Goal: Task Accomplishment & Management: Manage account settings

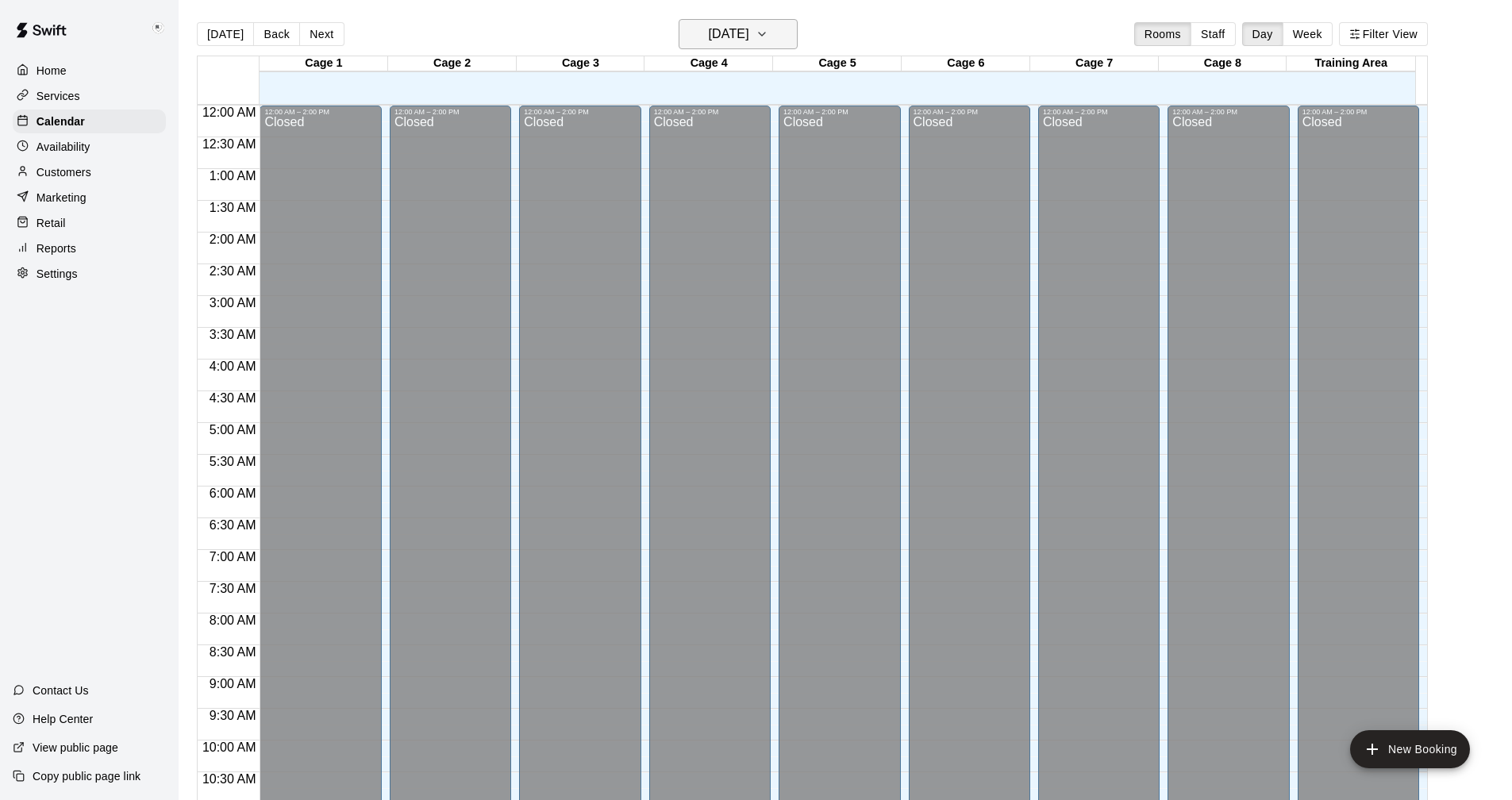
scroll to position [609, 0]
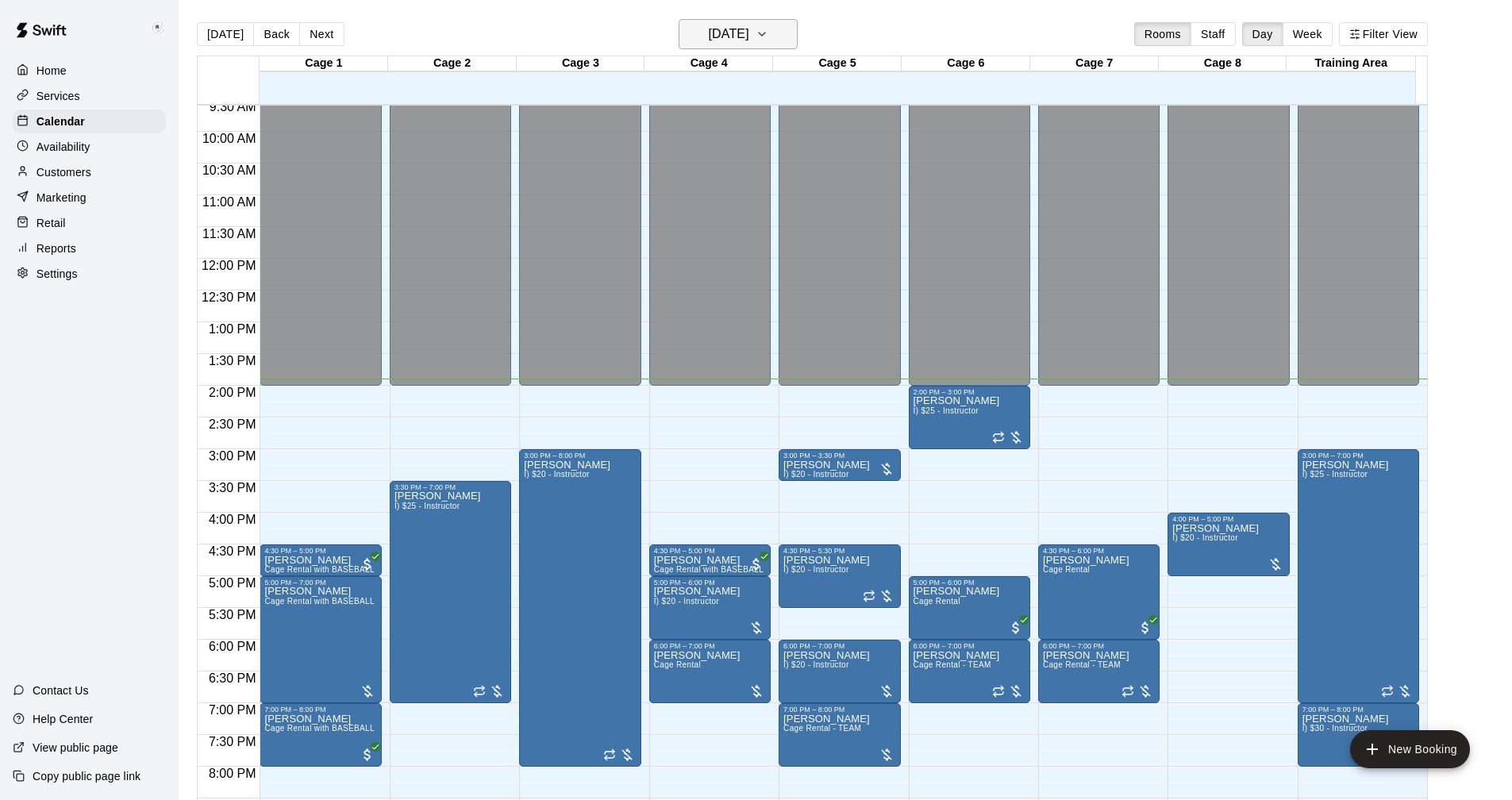
click at [768, 35] on icon "button" at bounding box center [761, 34] width 13 height 19
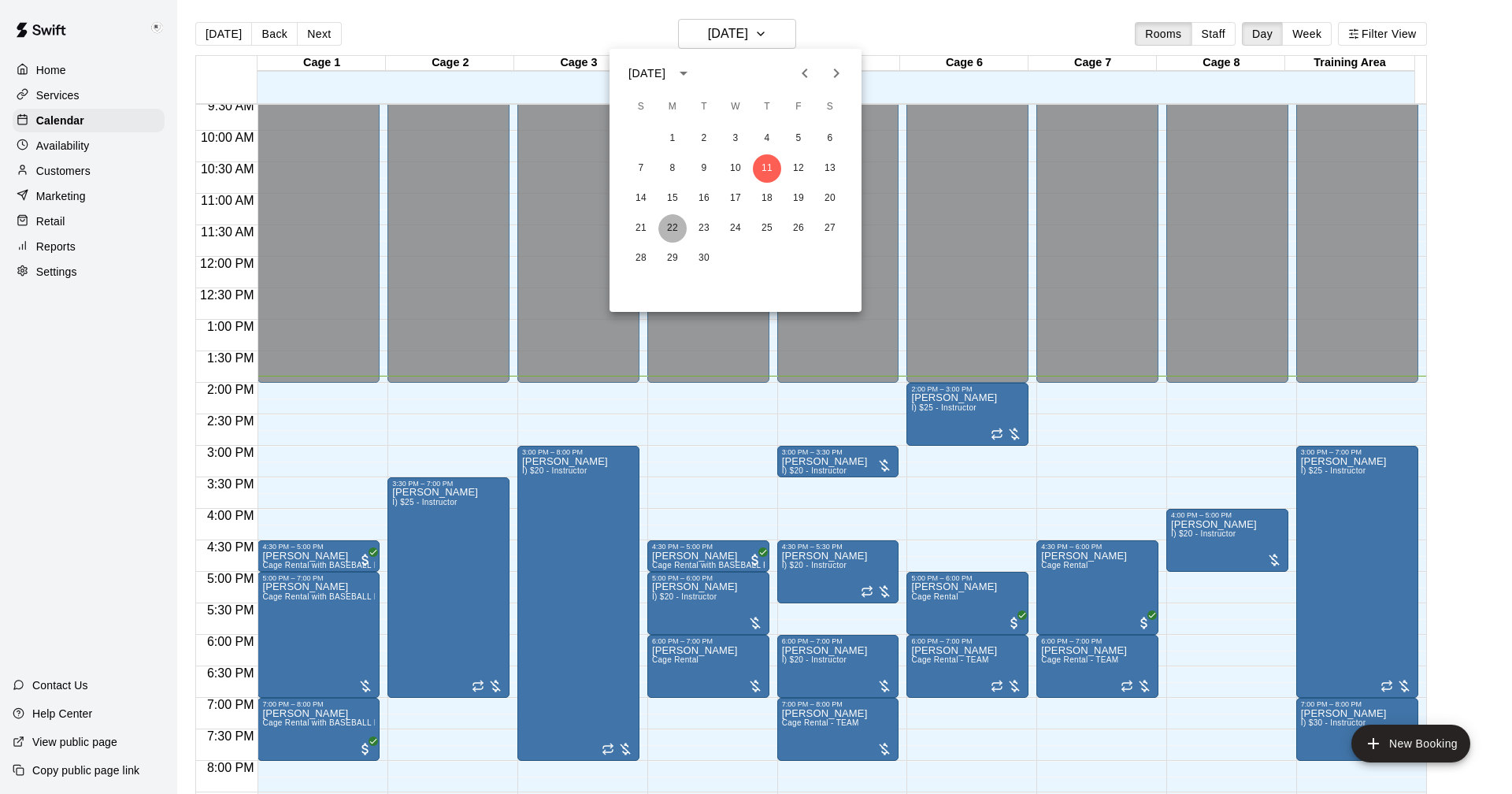
click at [667, 230] on button "22" at bounding box center [673, 229] width 28 height 28
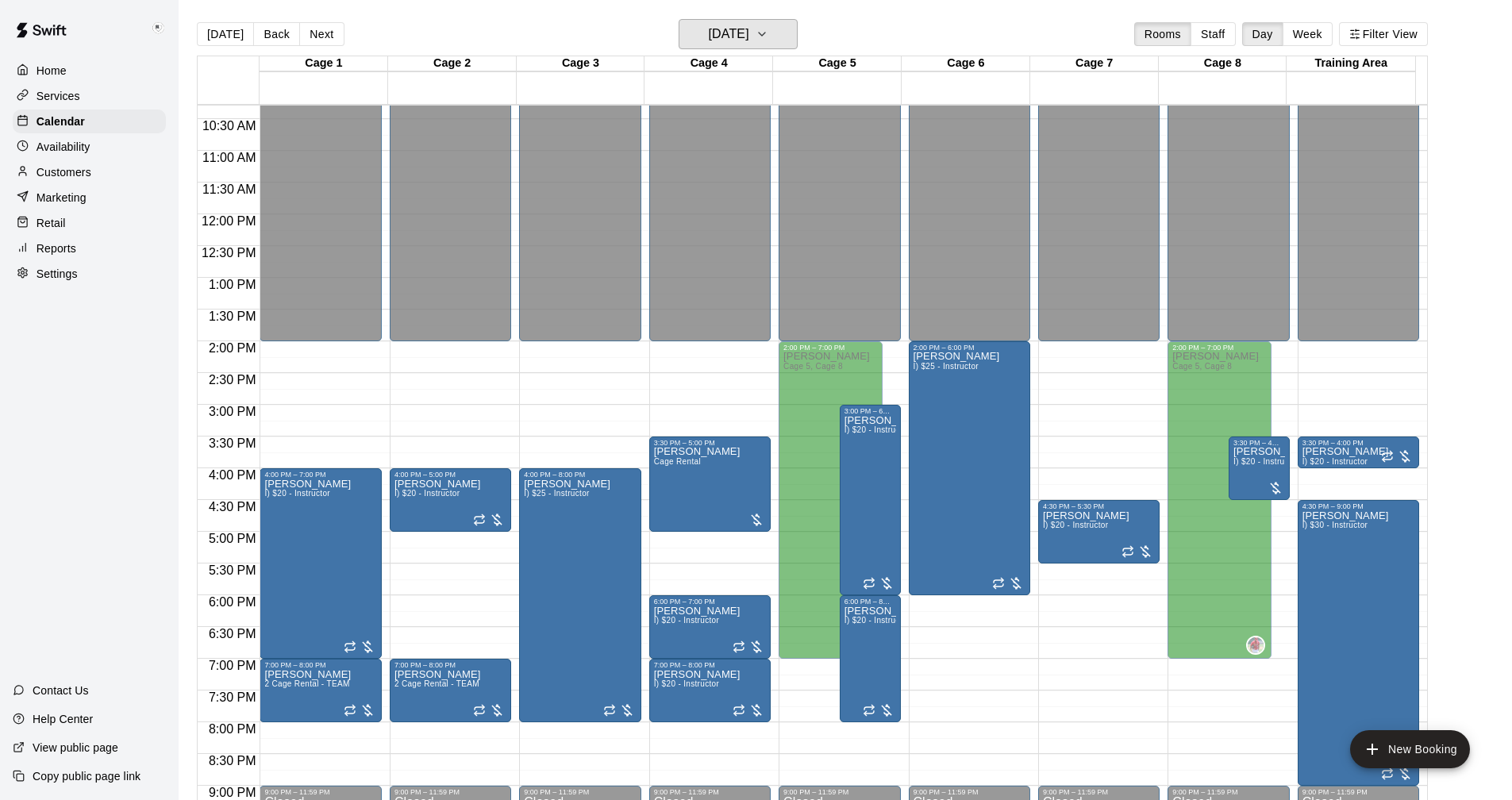
scroll to position [688, 0]
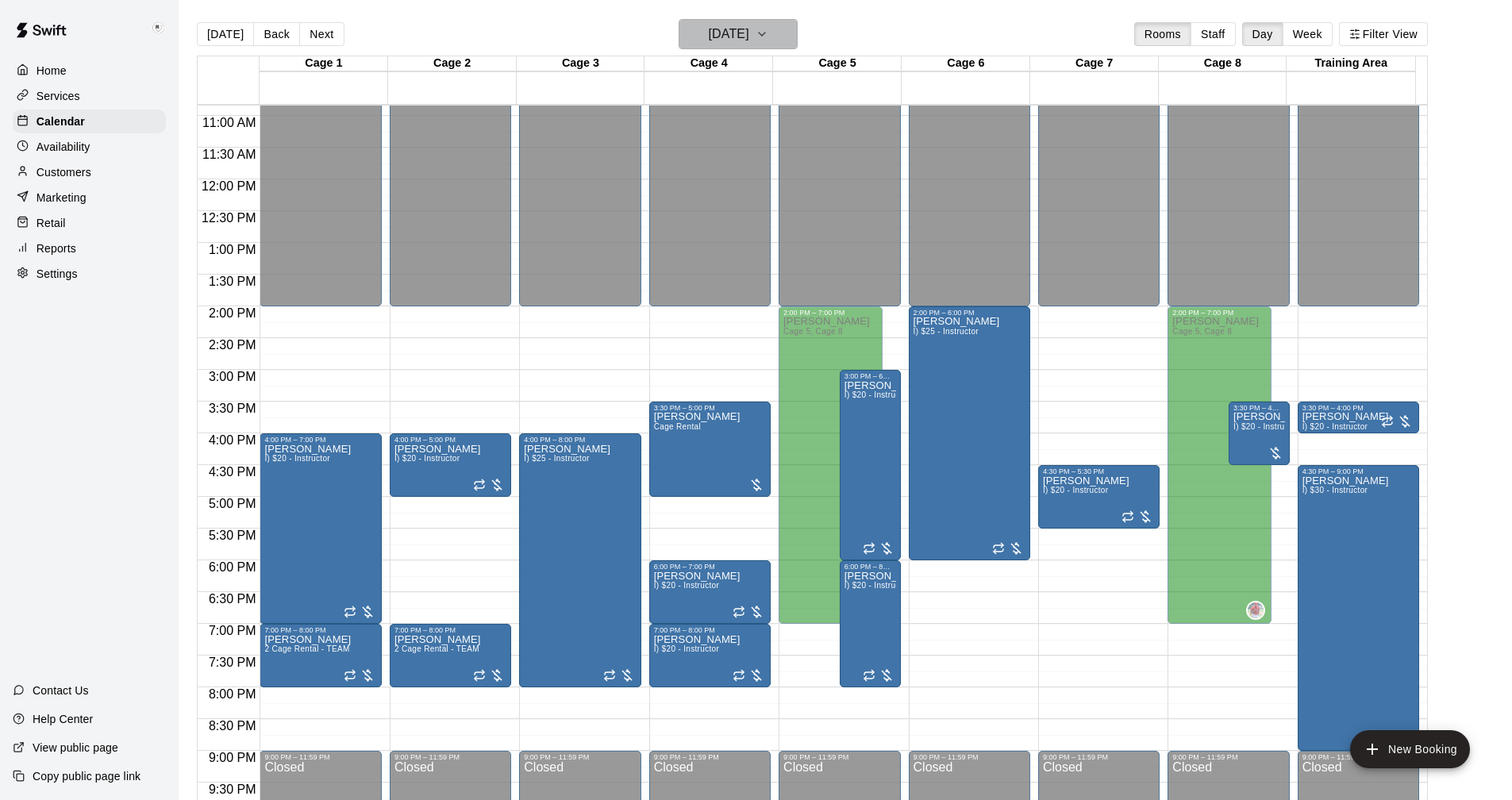
click at [768, 29] on icon "button" at bounding box center [761, 34] width 13 height 19
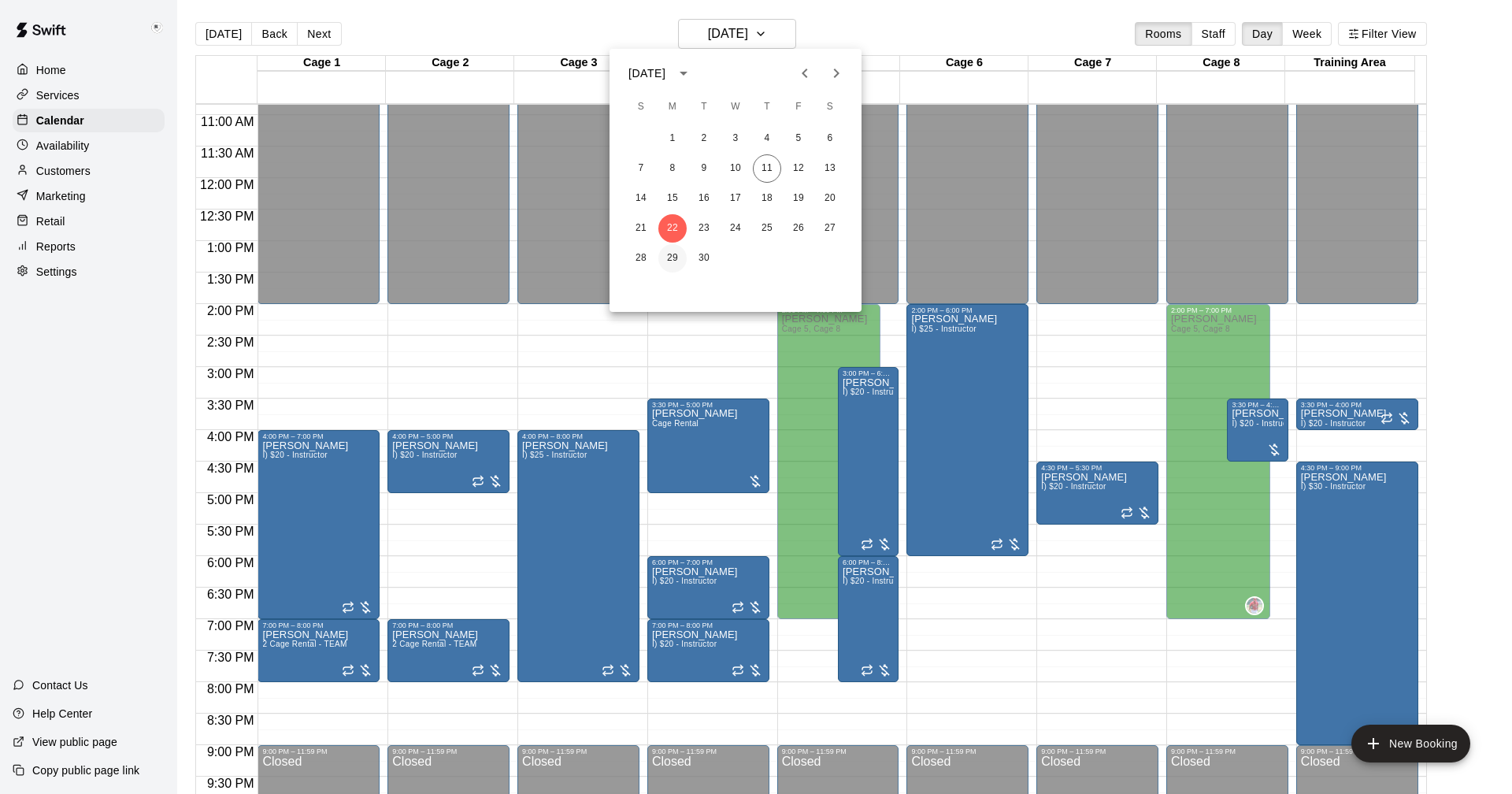
click at [673, 256] on button "29" at bounding box center [673, 259] width 28 height 28
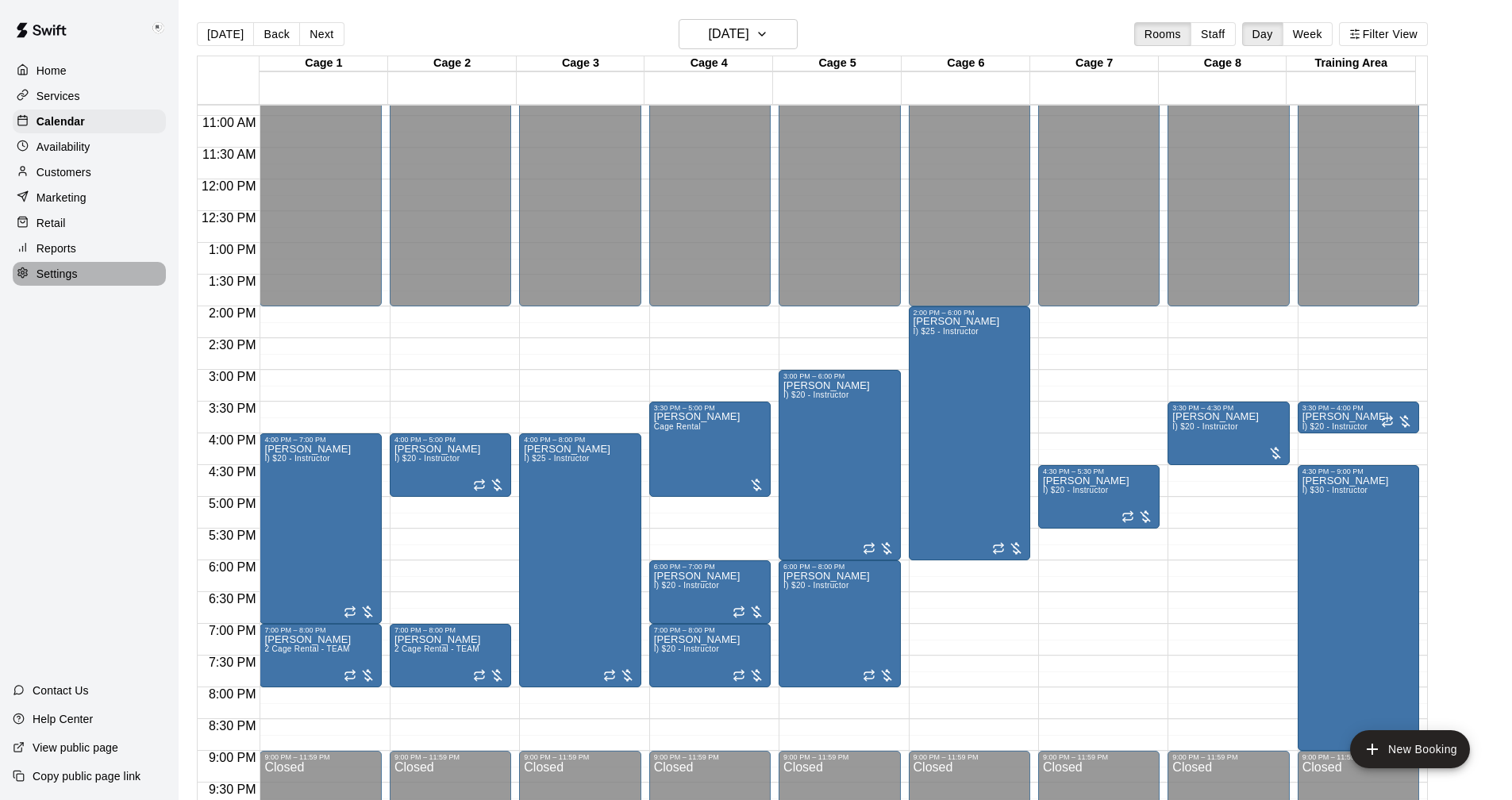
click at [42, 272] on div "Settings" at bounding box center [89, 273] width 153 height 24
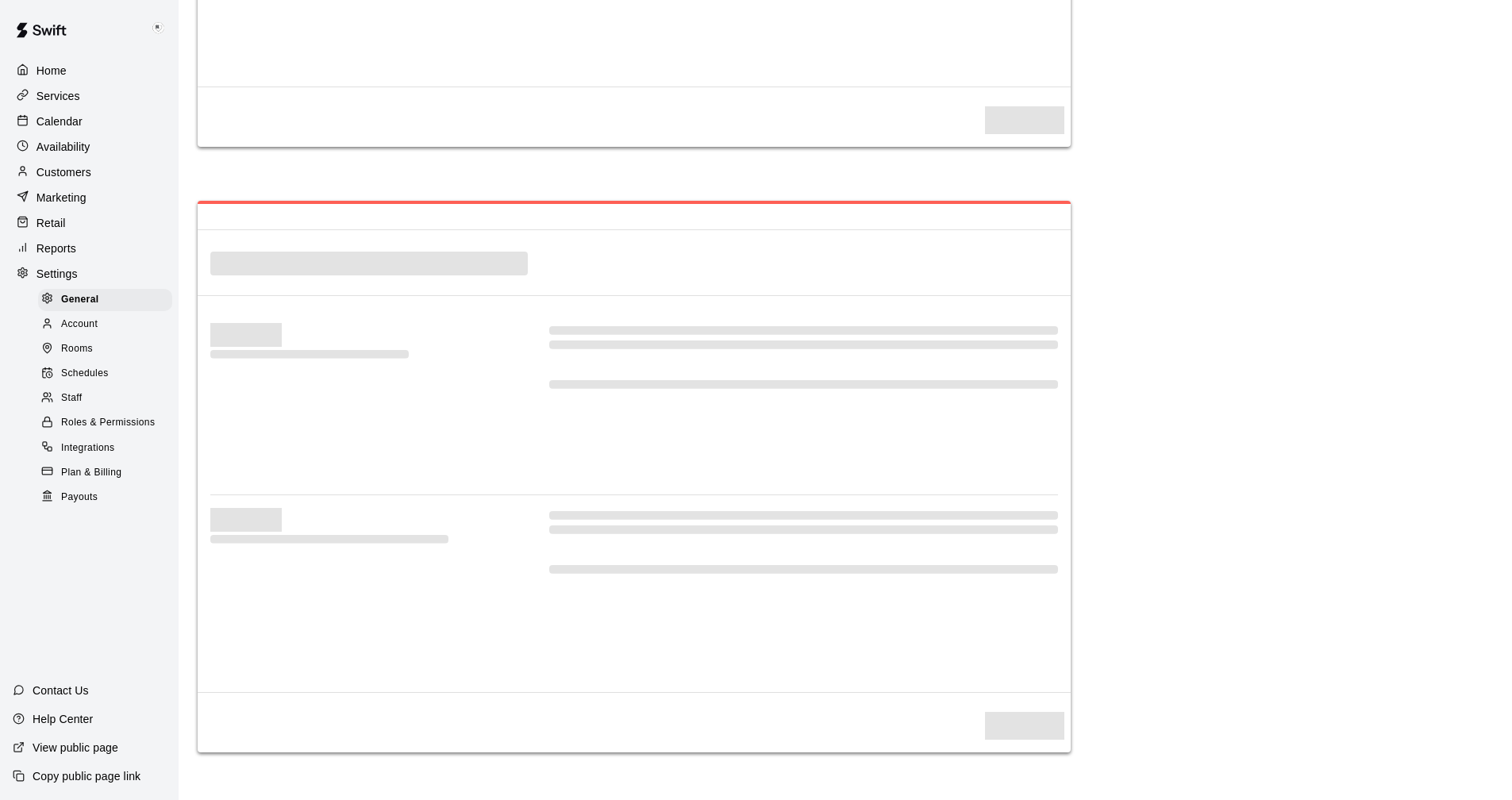
select select "**"
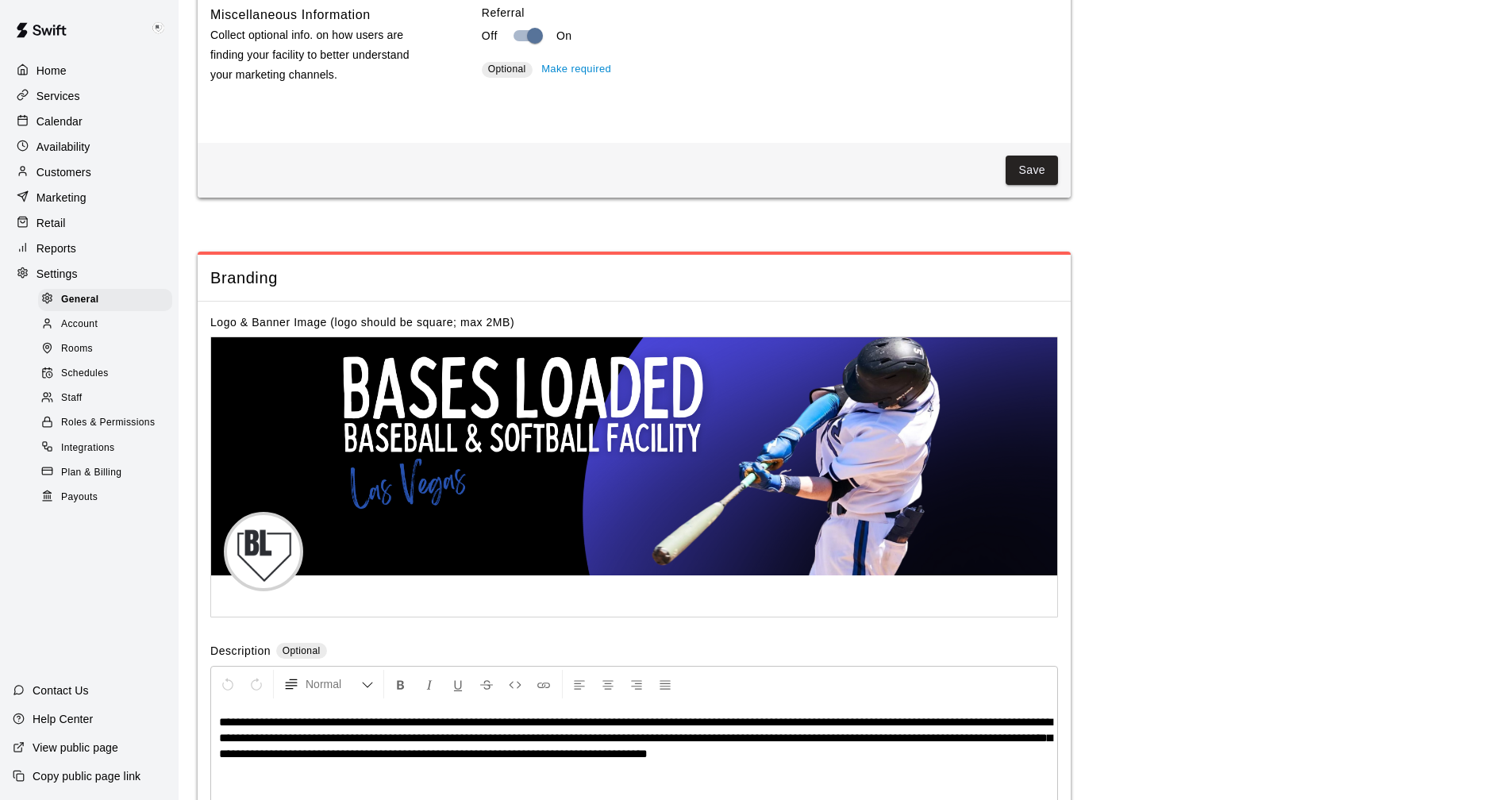
scroll to position [2924, 0]
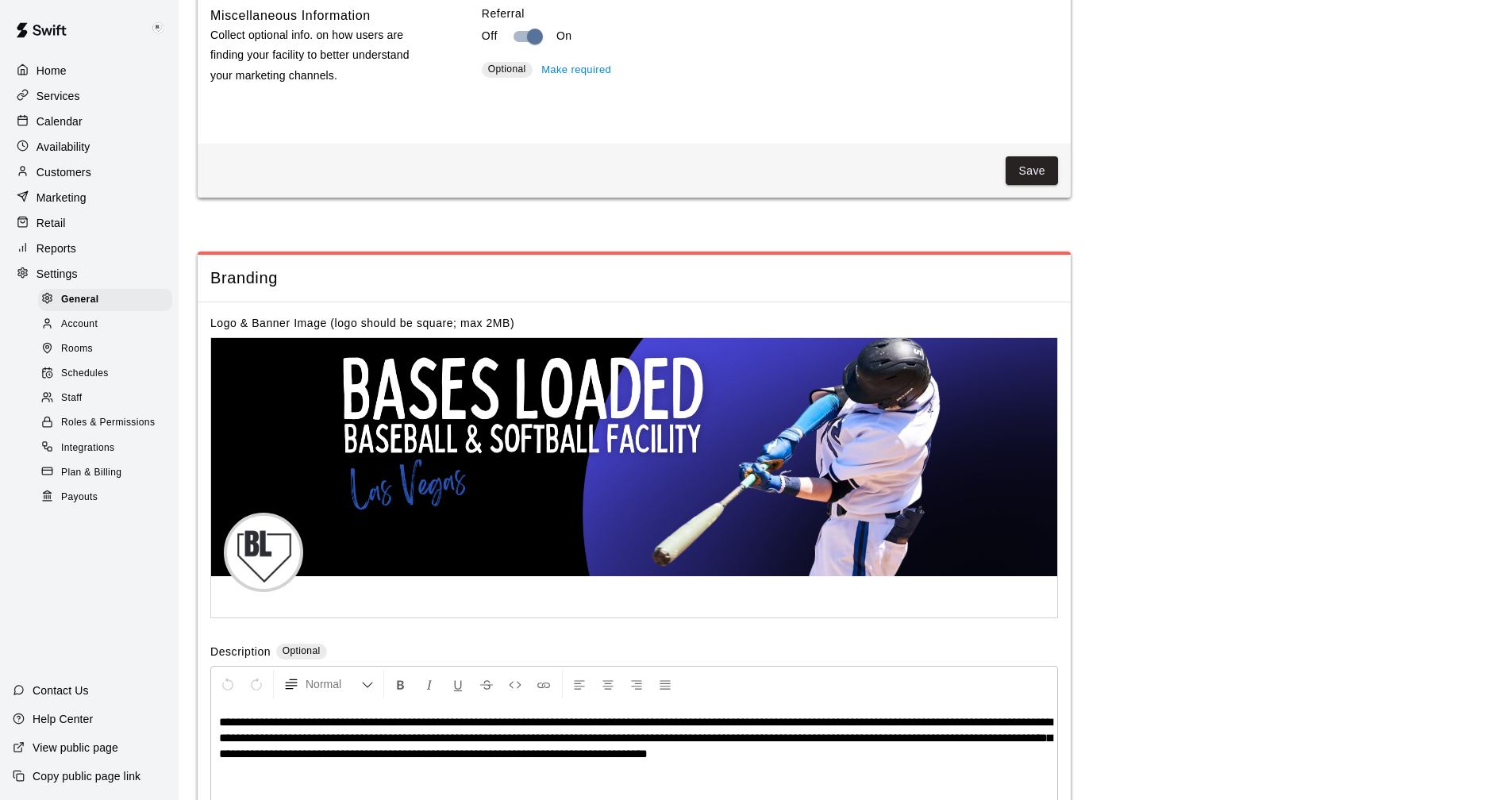
click at [47, 260] on div "Reports" at bounding box center [89, 248] width 153 height 24
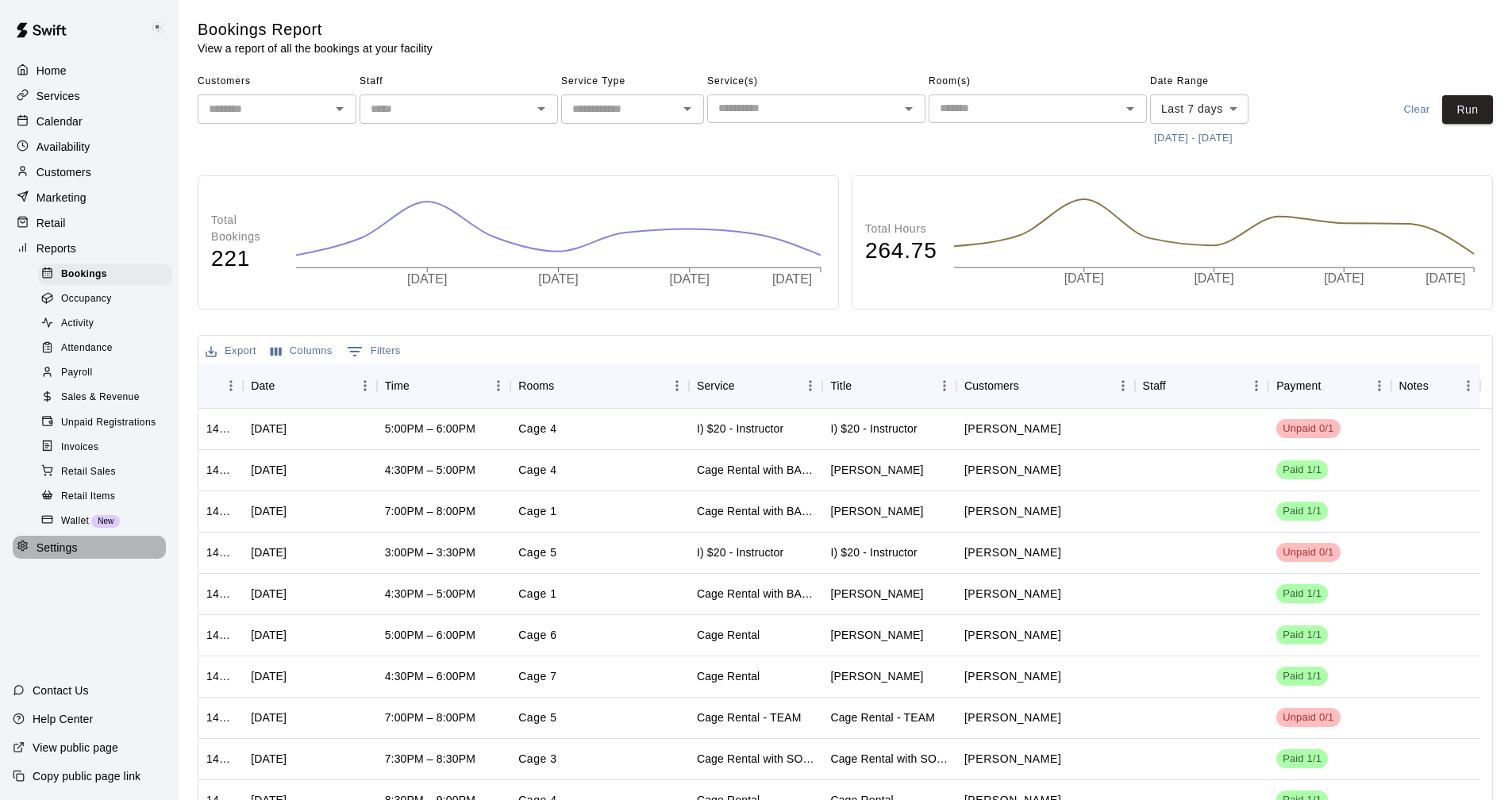
click at [51, 555] on p "Settings" at bounding box center [56, 548] width 41 height 16
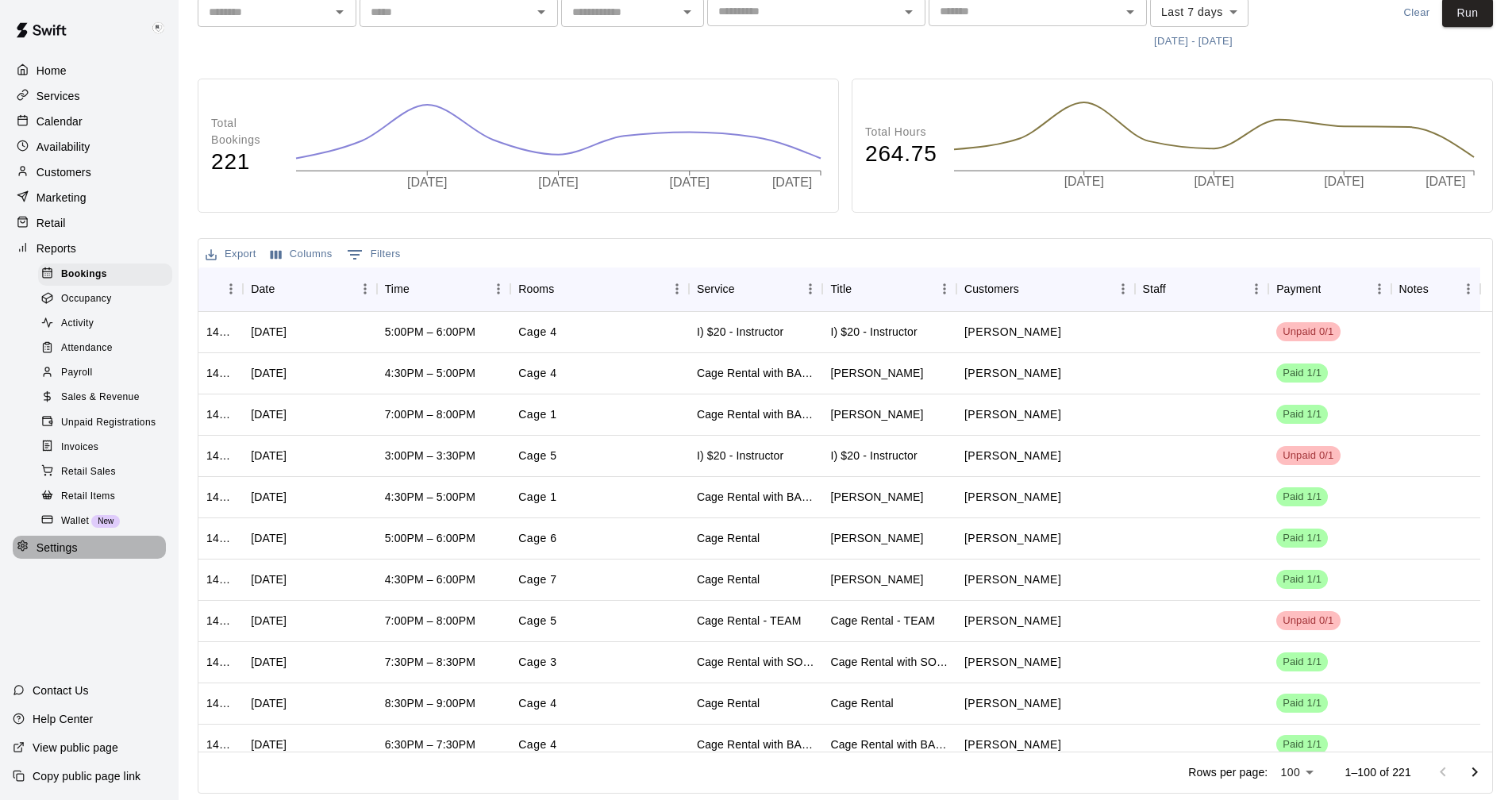
select select "**"
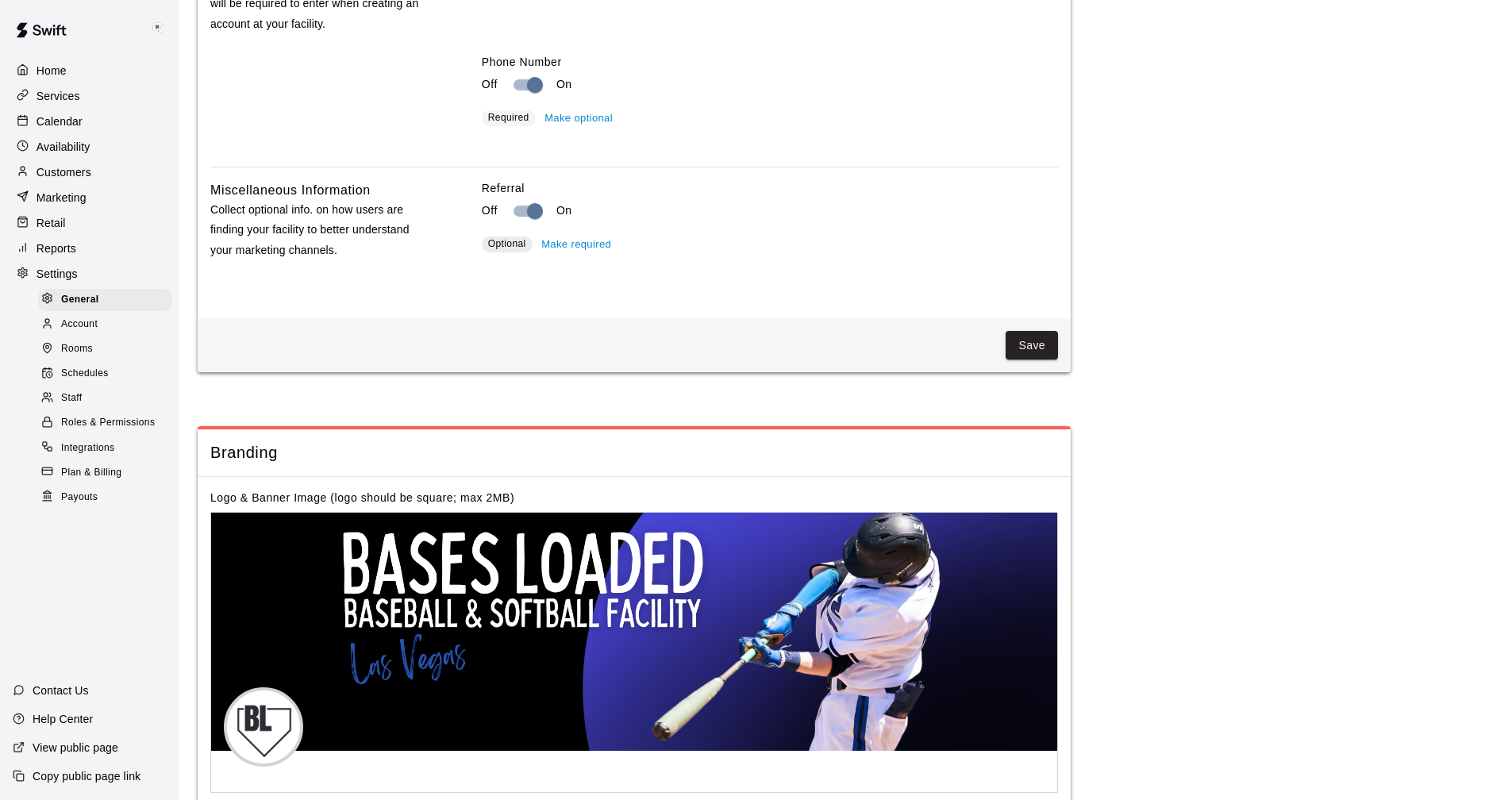
scroll to position [2924, 0]
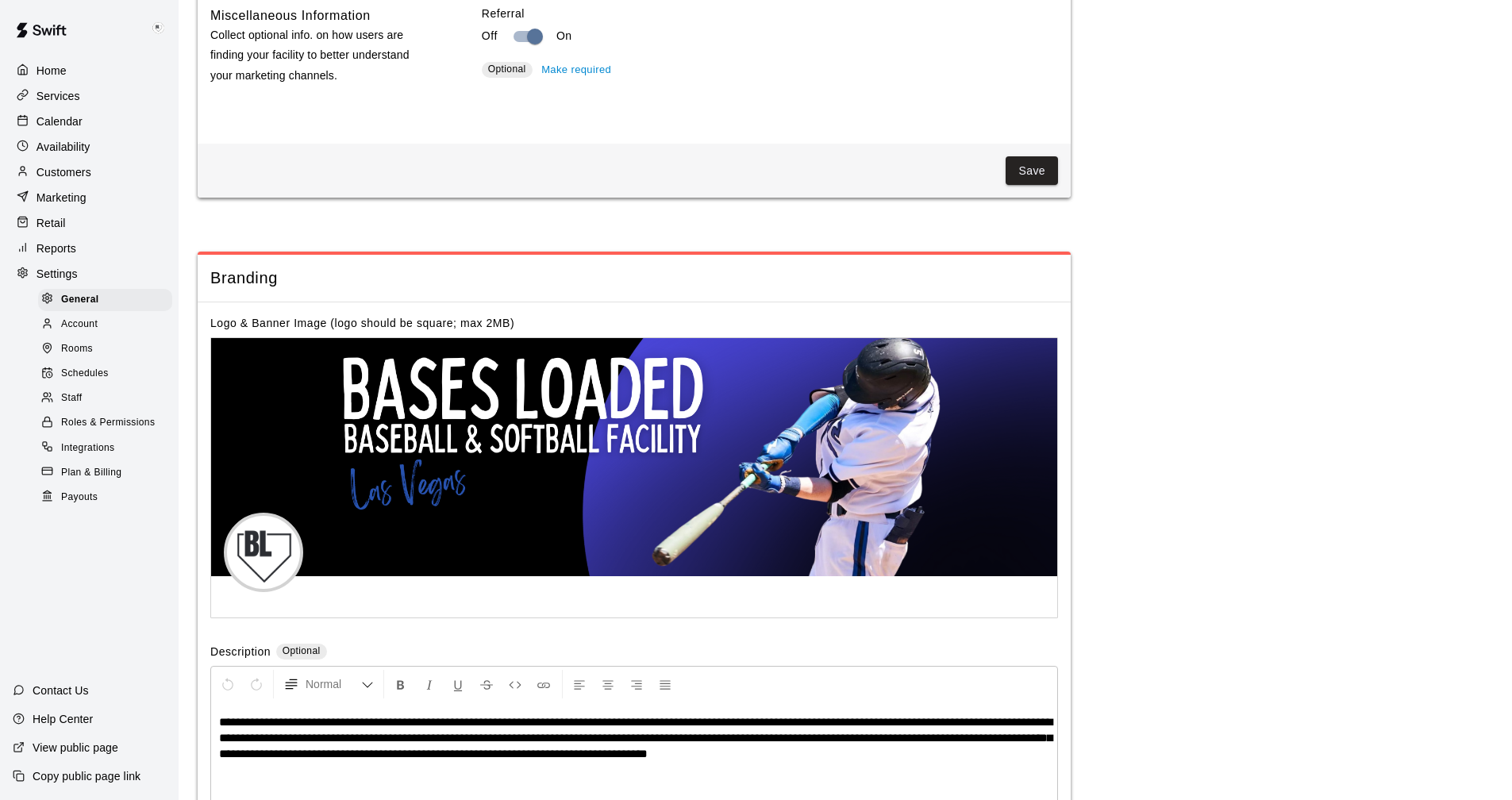
click at [50, 119] on p "Calendar" at bounding box center [59, 121] width 46 height 16
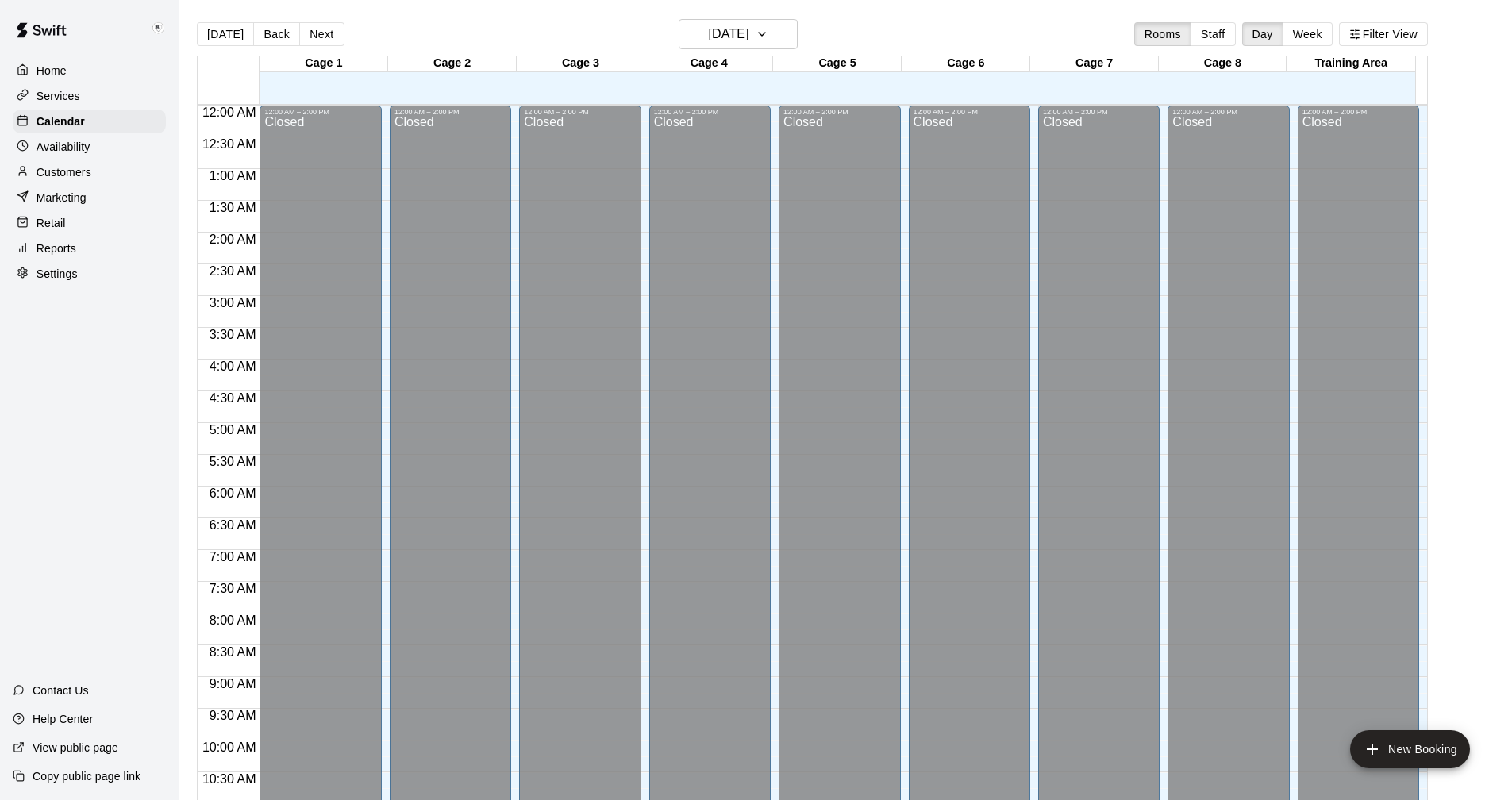
scroll to position [764, 0]
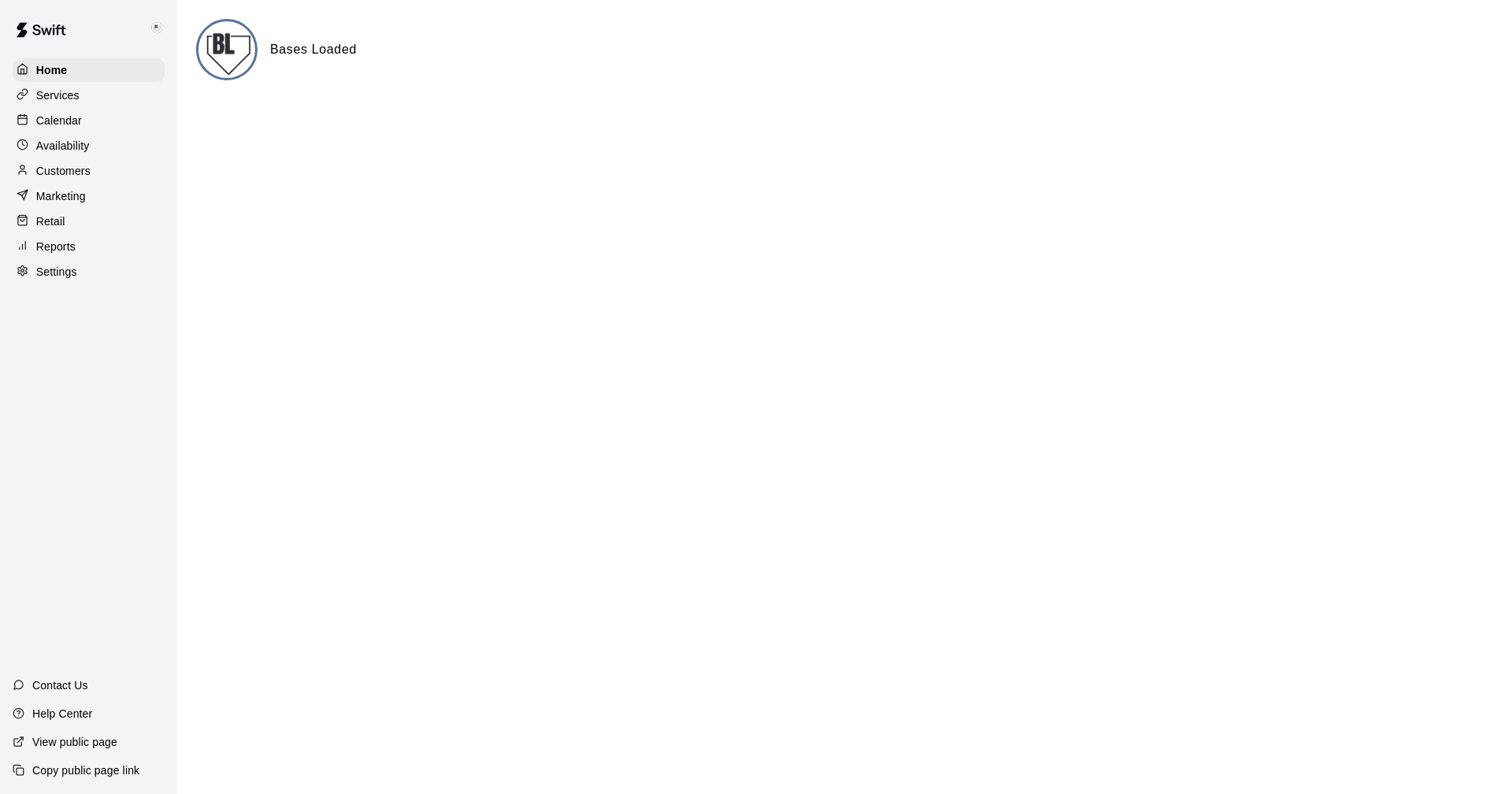
click at [63, 123] on p "Calendar" at bounding box center [58, 120] width 46 height 16
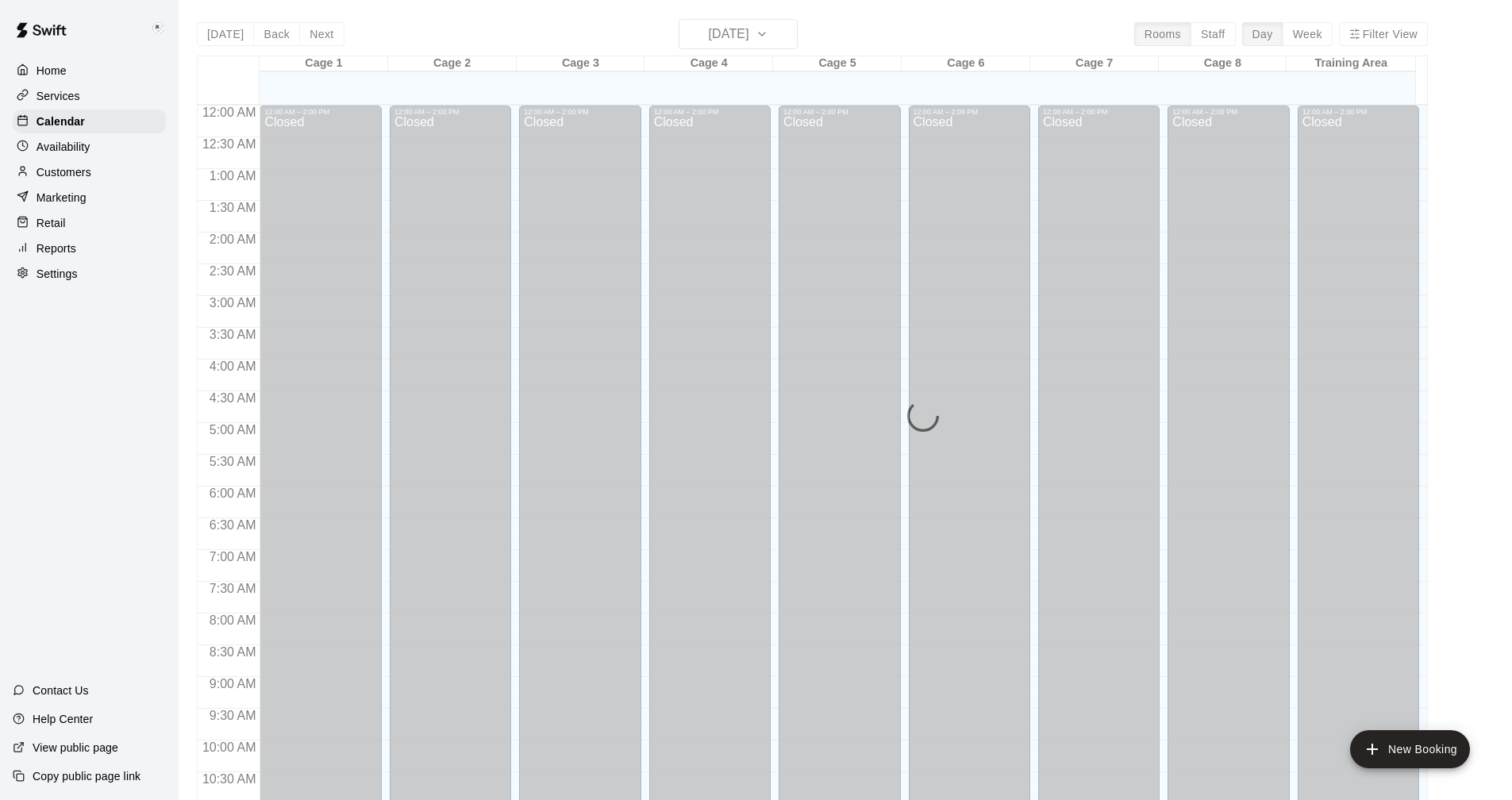
scroll to position [764, 0]
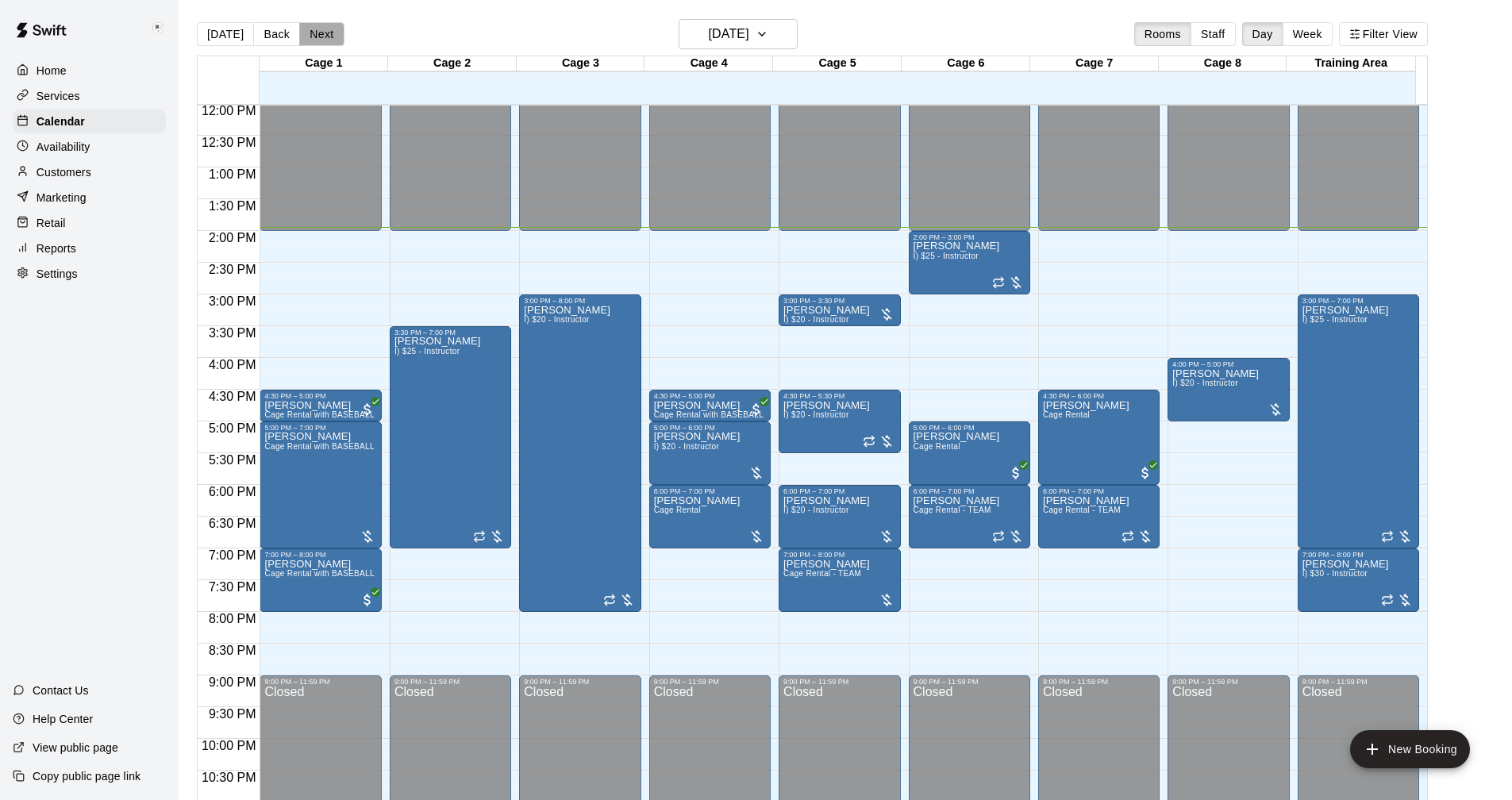
click at [316, 29] on button "Next" at bounding box center [321, 34] width 45 height 24
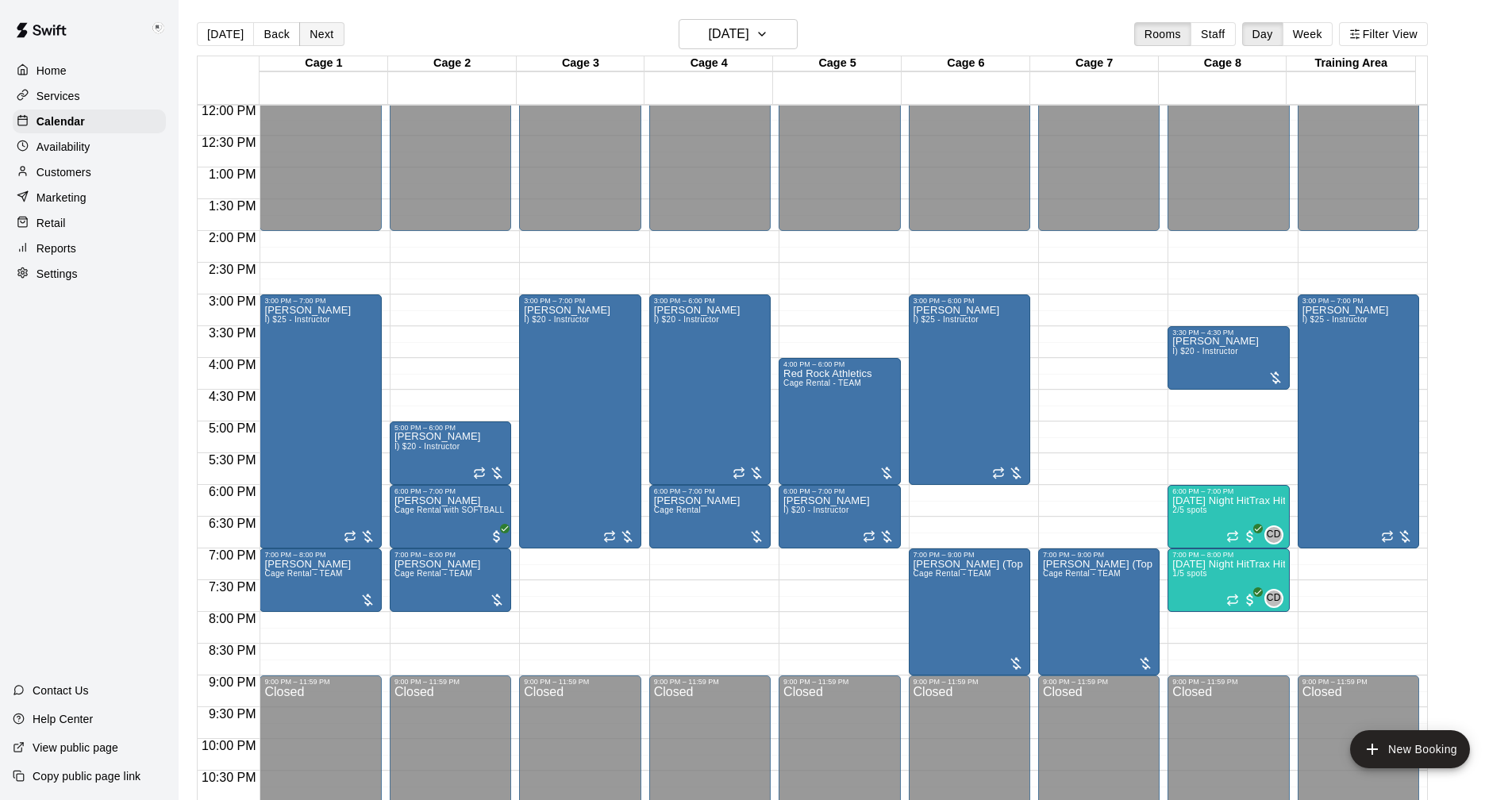
click at [313, 27] on button "Next" at bounding box center [321, 34] width 45 height 24
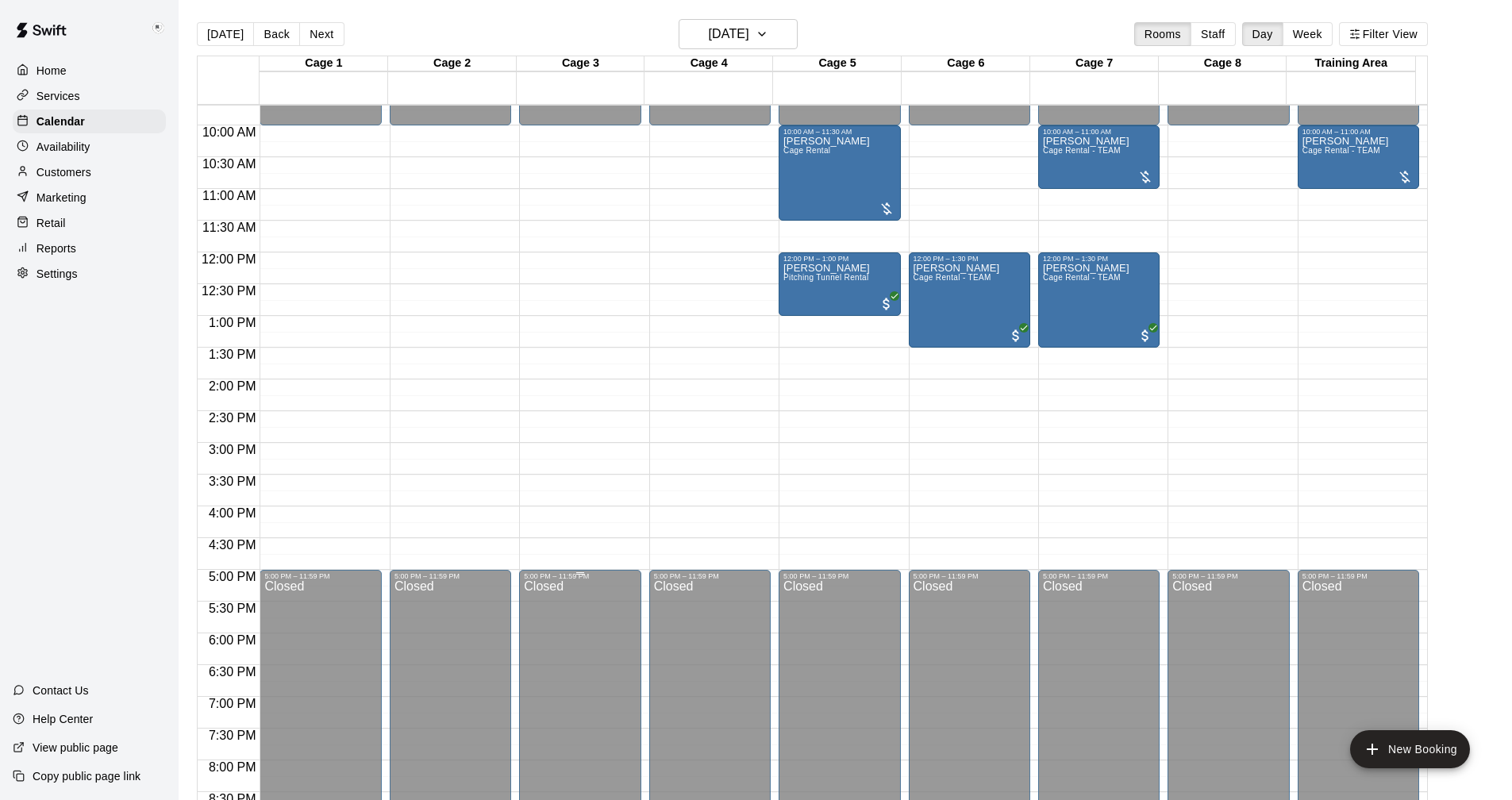
scroll to position [446, 0]
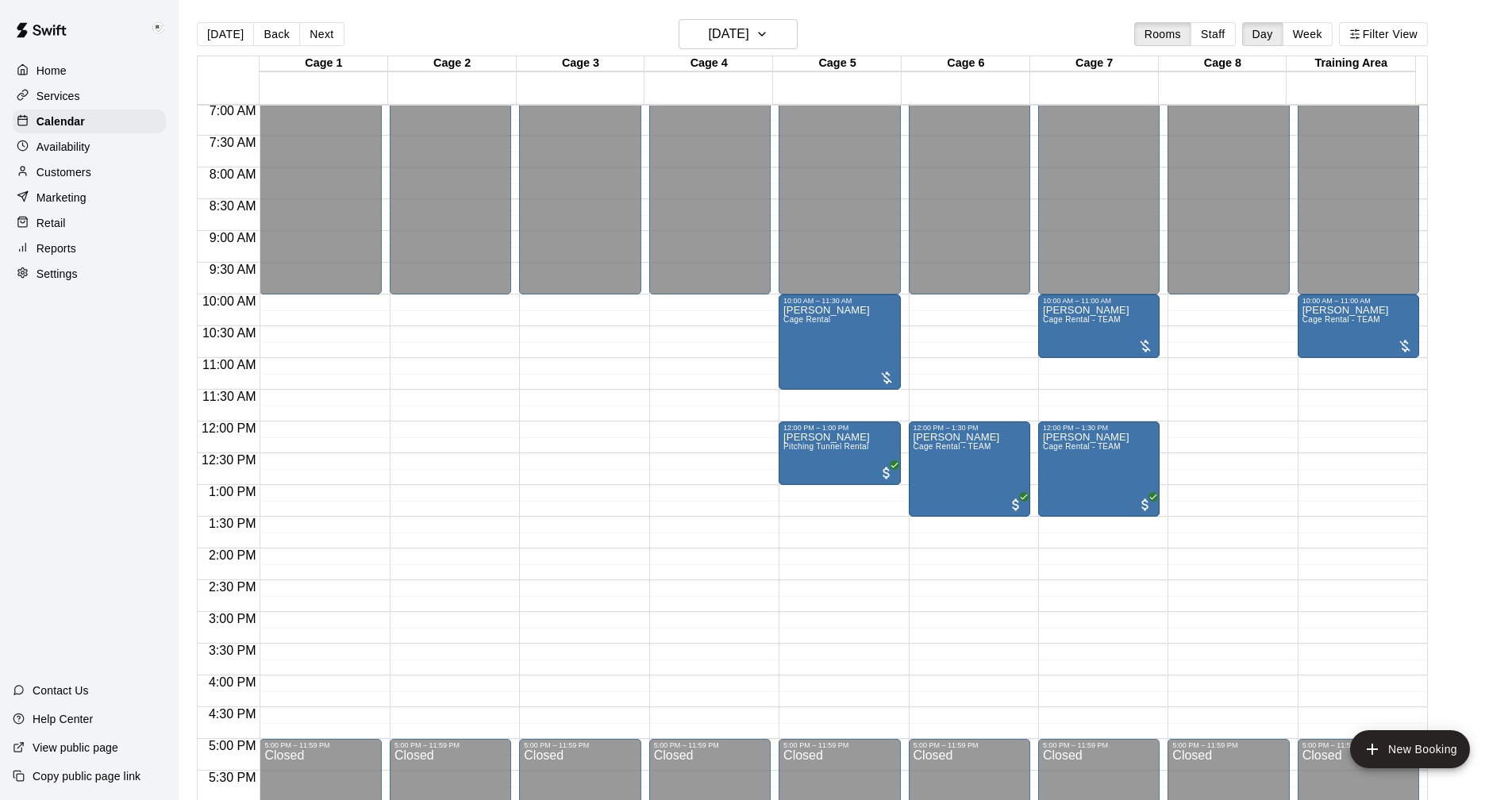
click at [78, 746] on p "View public page" at bounding box center [76, 747] width 86 height 16
click at [219, 34] on button "[DATE]" at bounding box center [225, 34] width 57 height 24
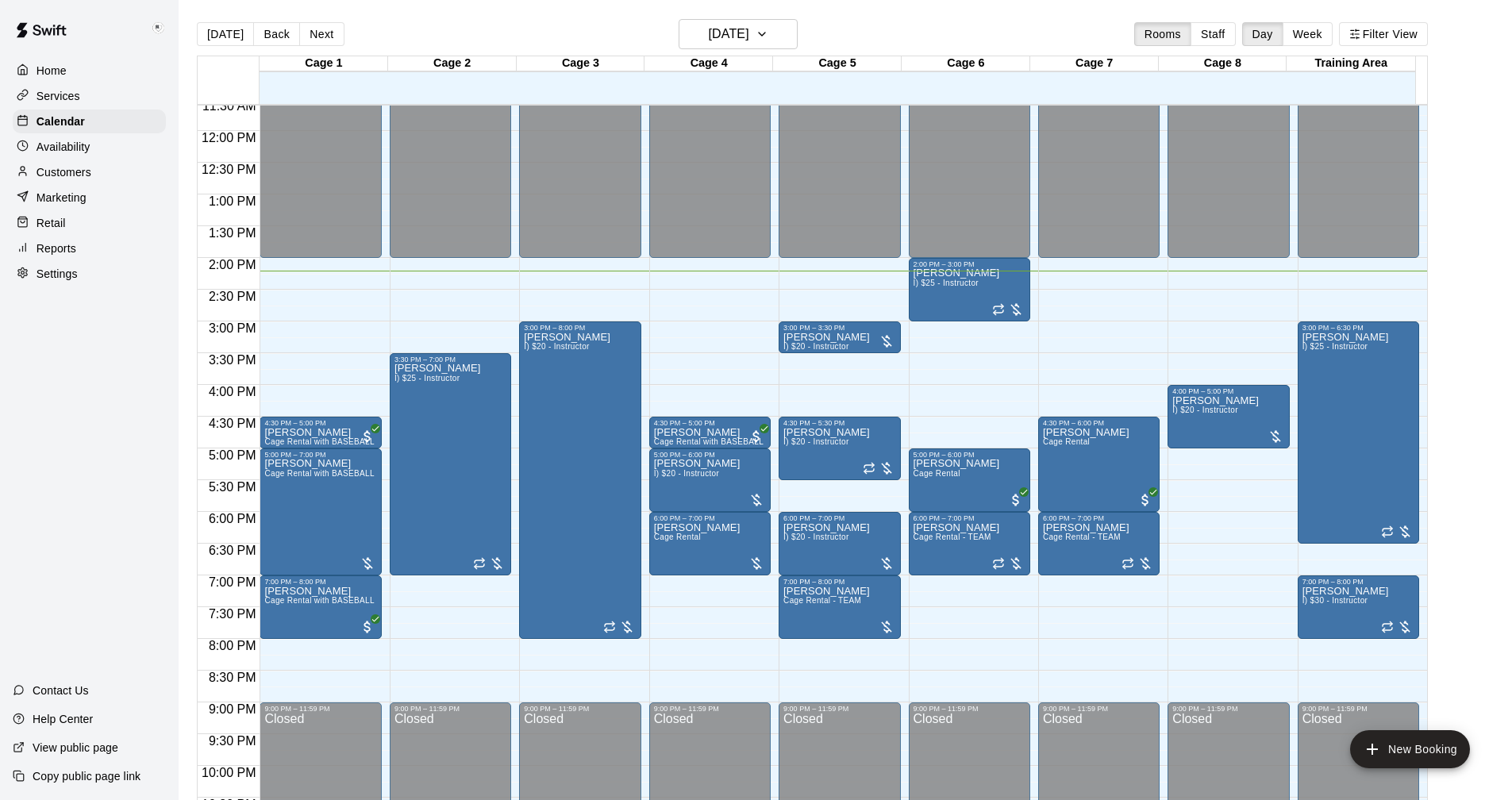
scroll to position [764, 0]
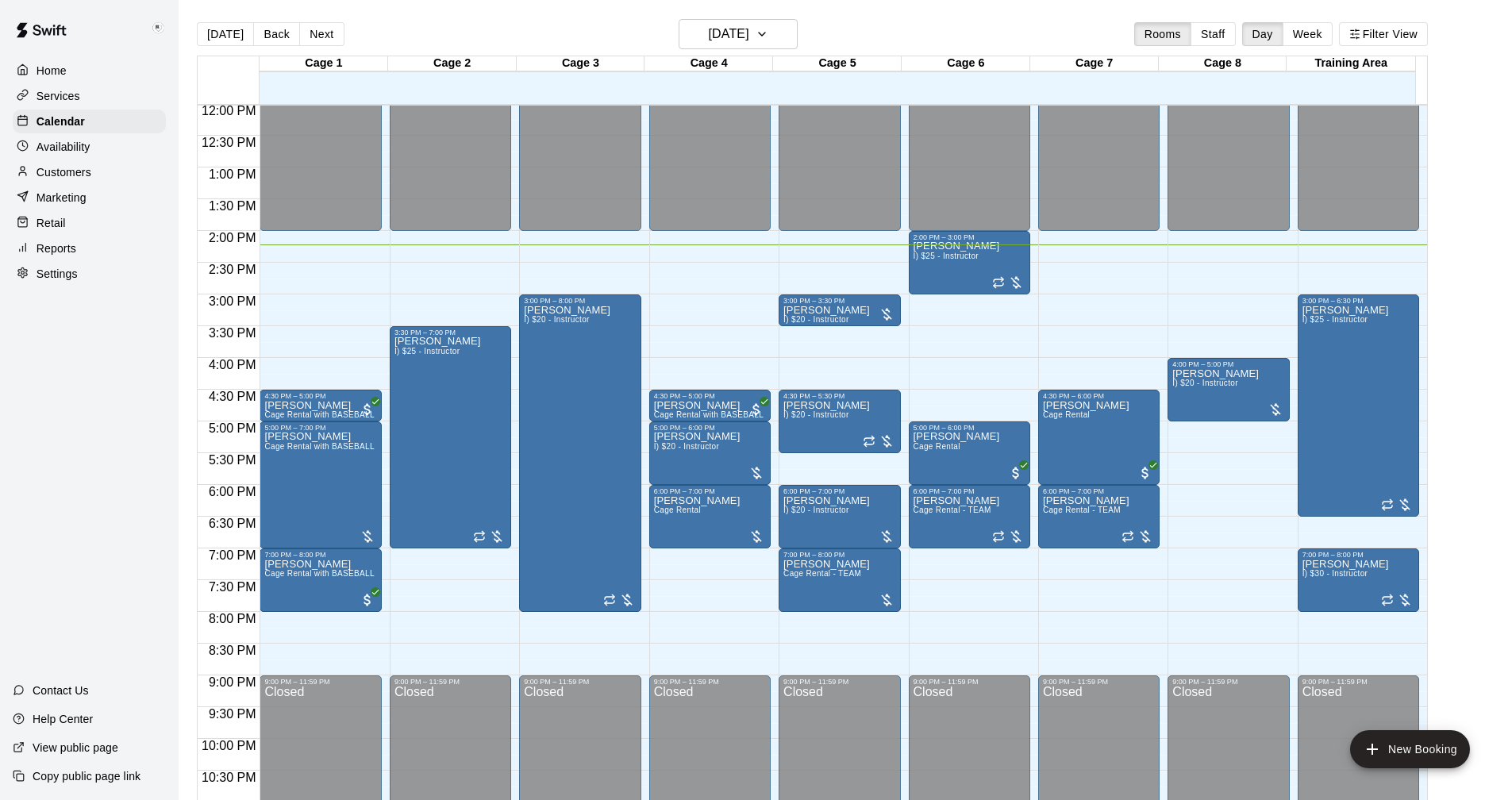
click at [61, 280] on p "Settings" at bounding box center [56, 273] width 41 height 16
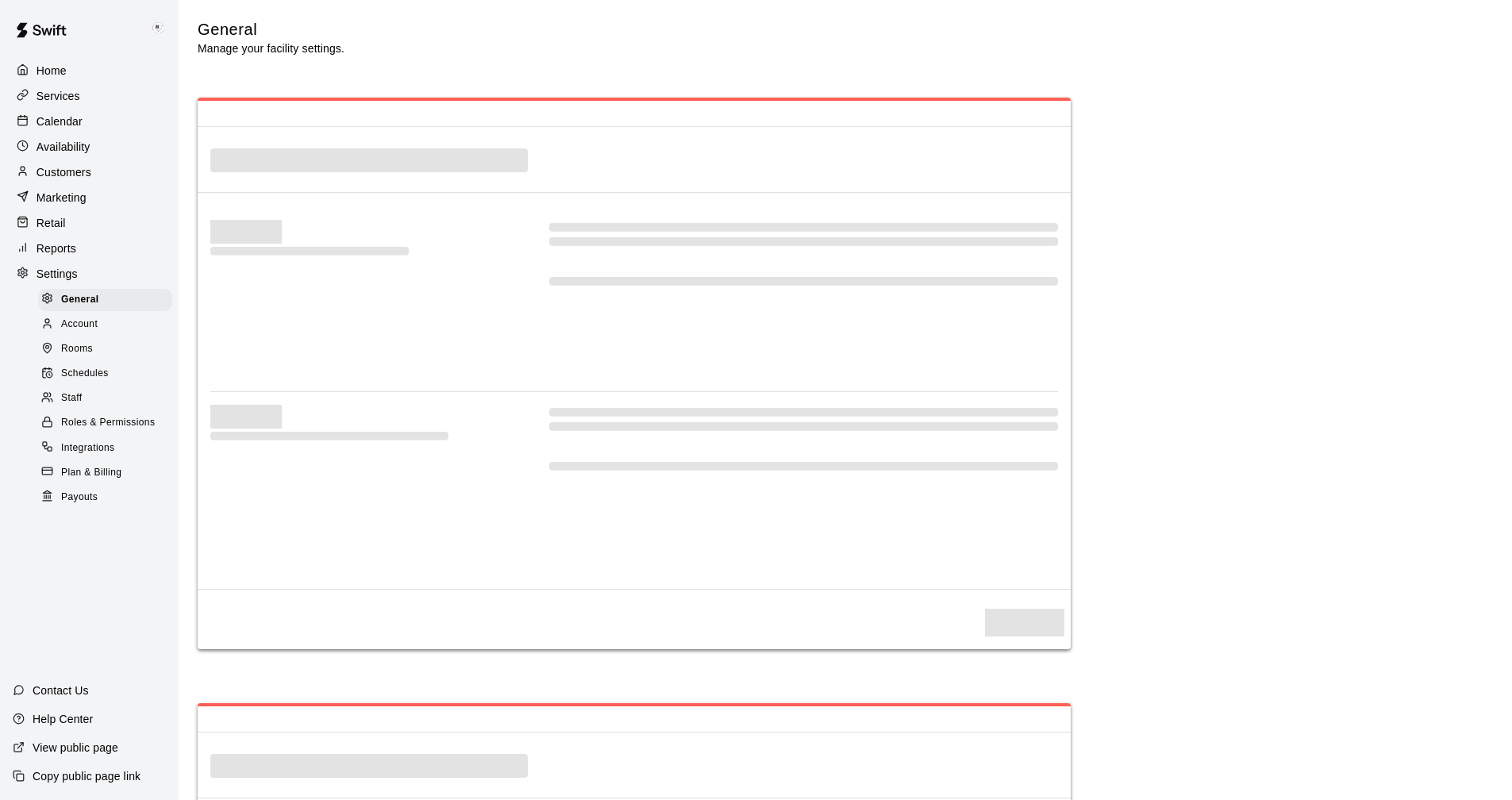
select select "**"
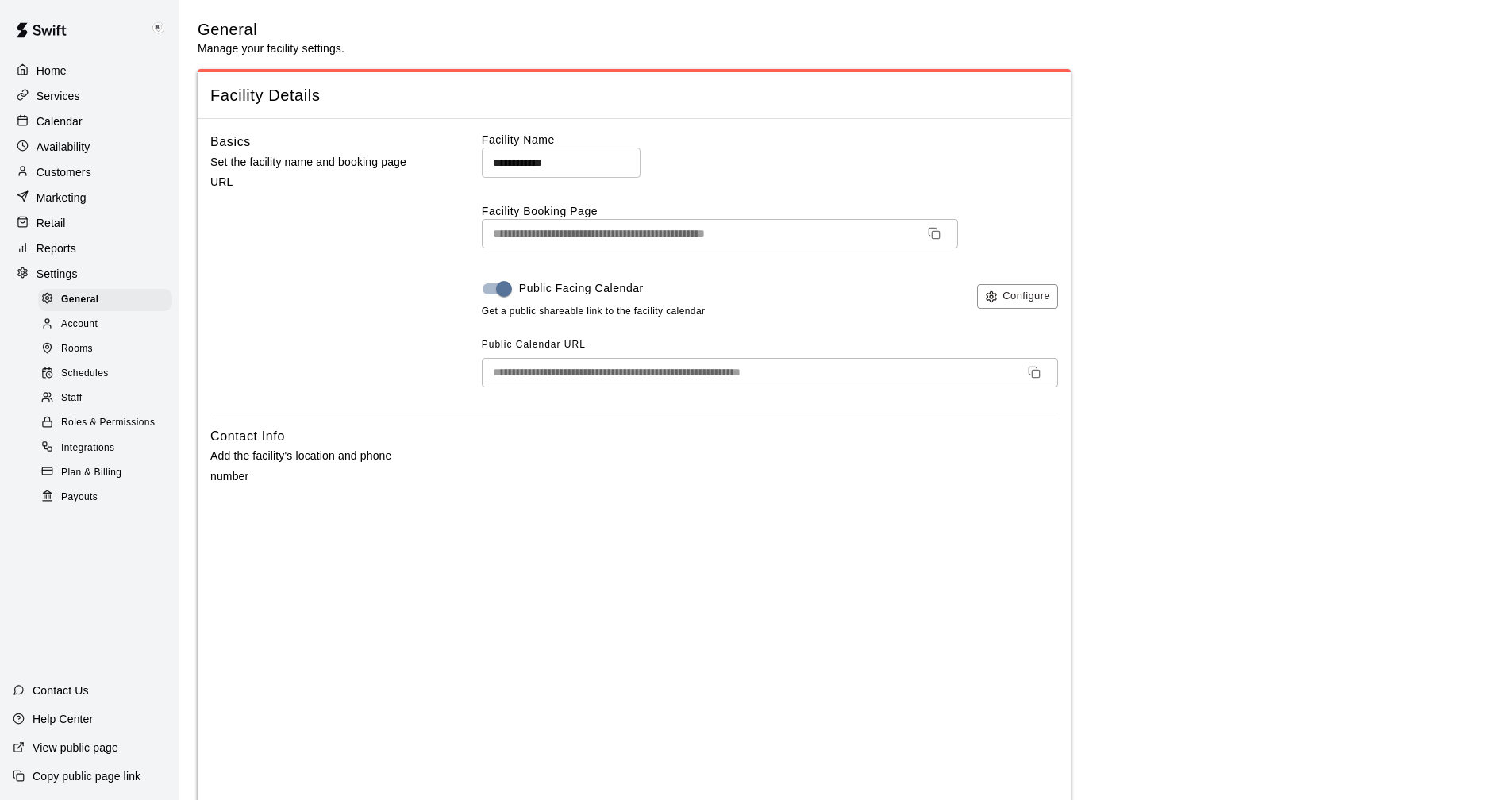
click at [63, 125] on p "Calendar" at bounding box center [59, 121] width 46 height 16
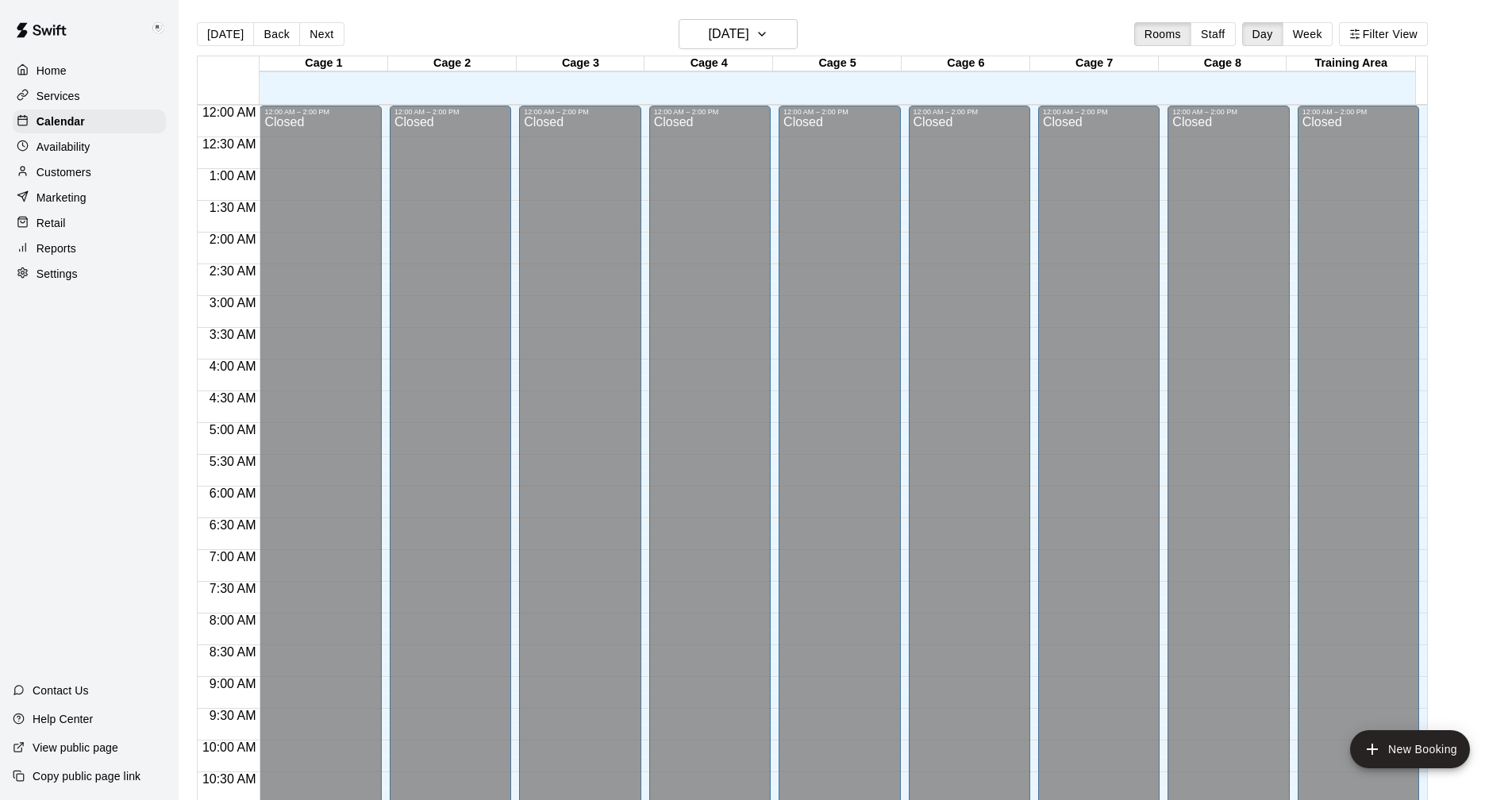
scroll to position [764, 0]
